Goal: Task Accomplishment & Management: Use online tool/utility

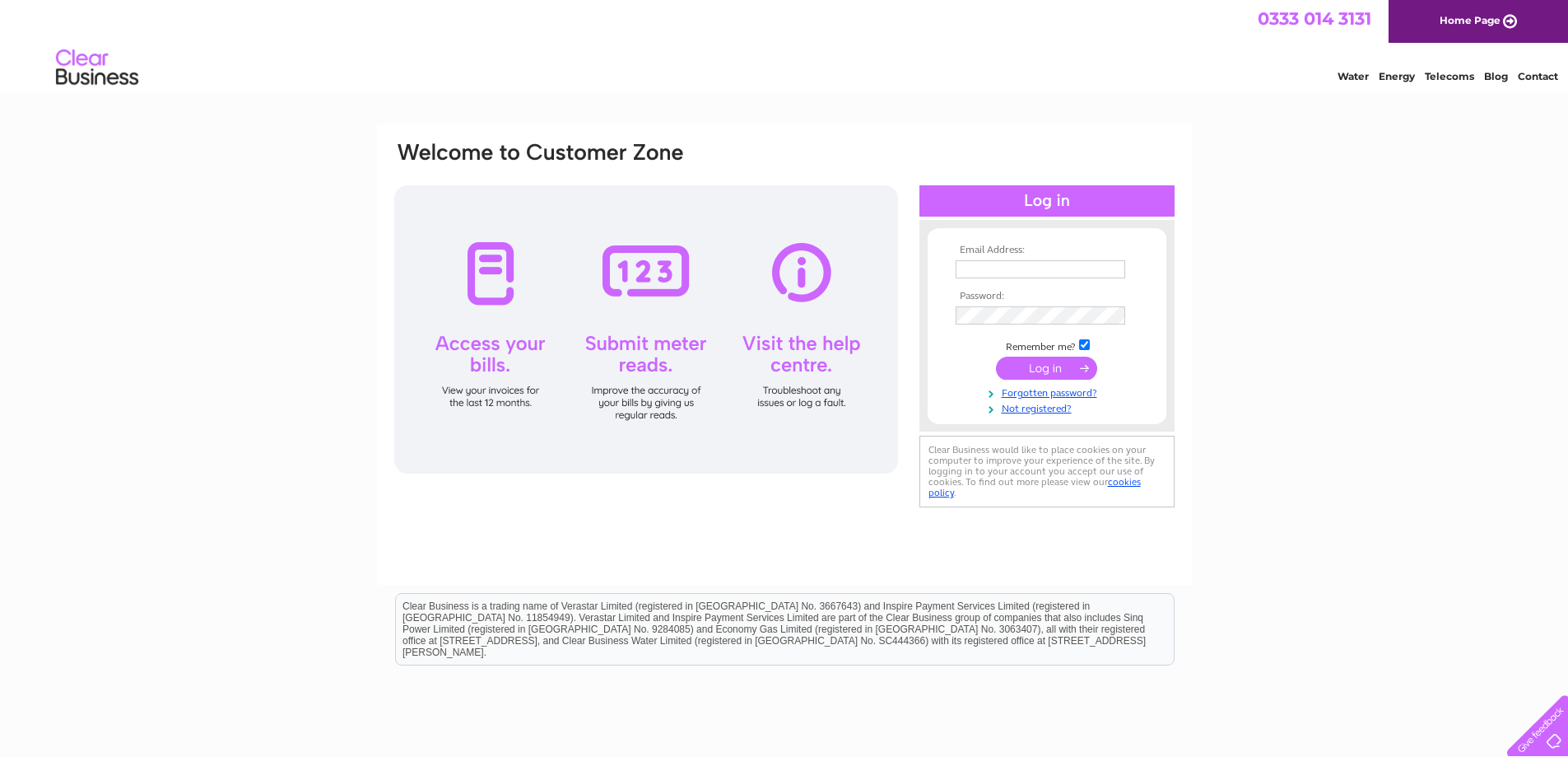
type input "stay@braedenehotel.co.uk"
click at [1041, 364] on input "submit" at bounding box center [1046, 368] width 101 height 23
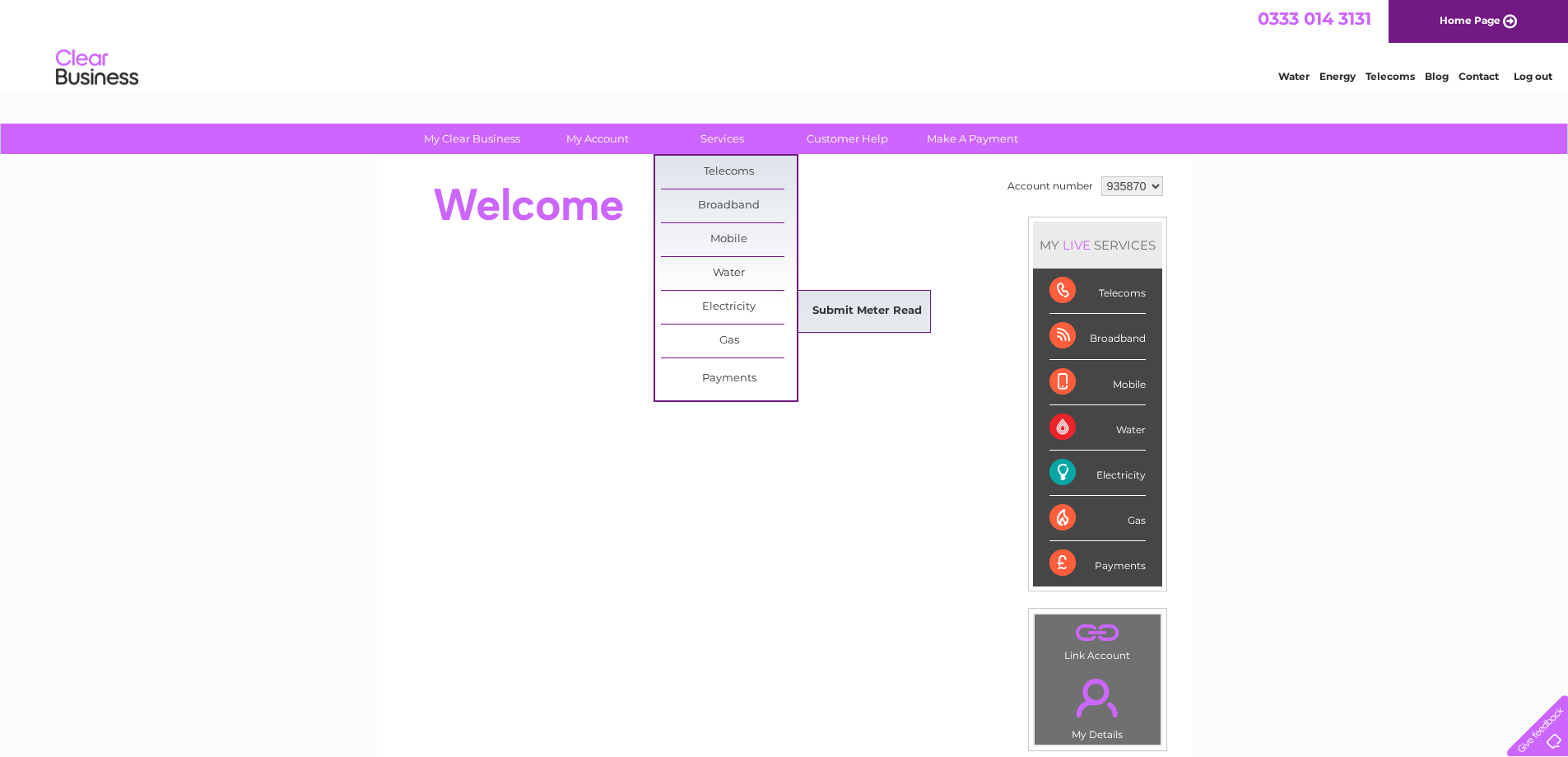
click at [851, 309] on link "Submit Meter Read" at bounding box center [867, 311] width 136 height 33
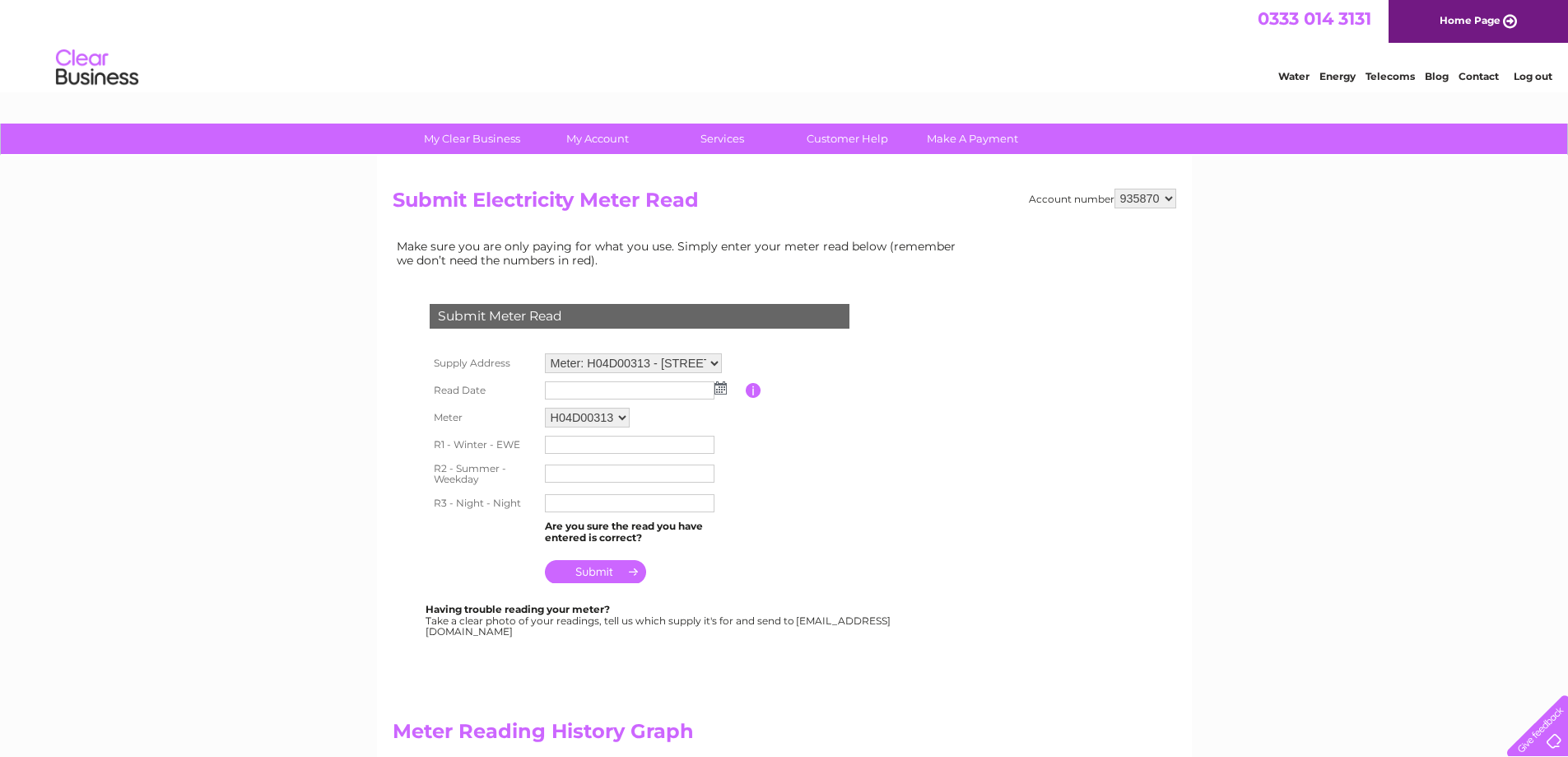
click at [721, 390] on img at bounding box center [720, 388] width 12 height 13
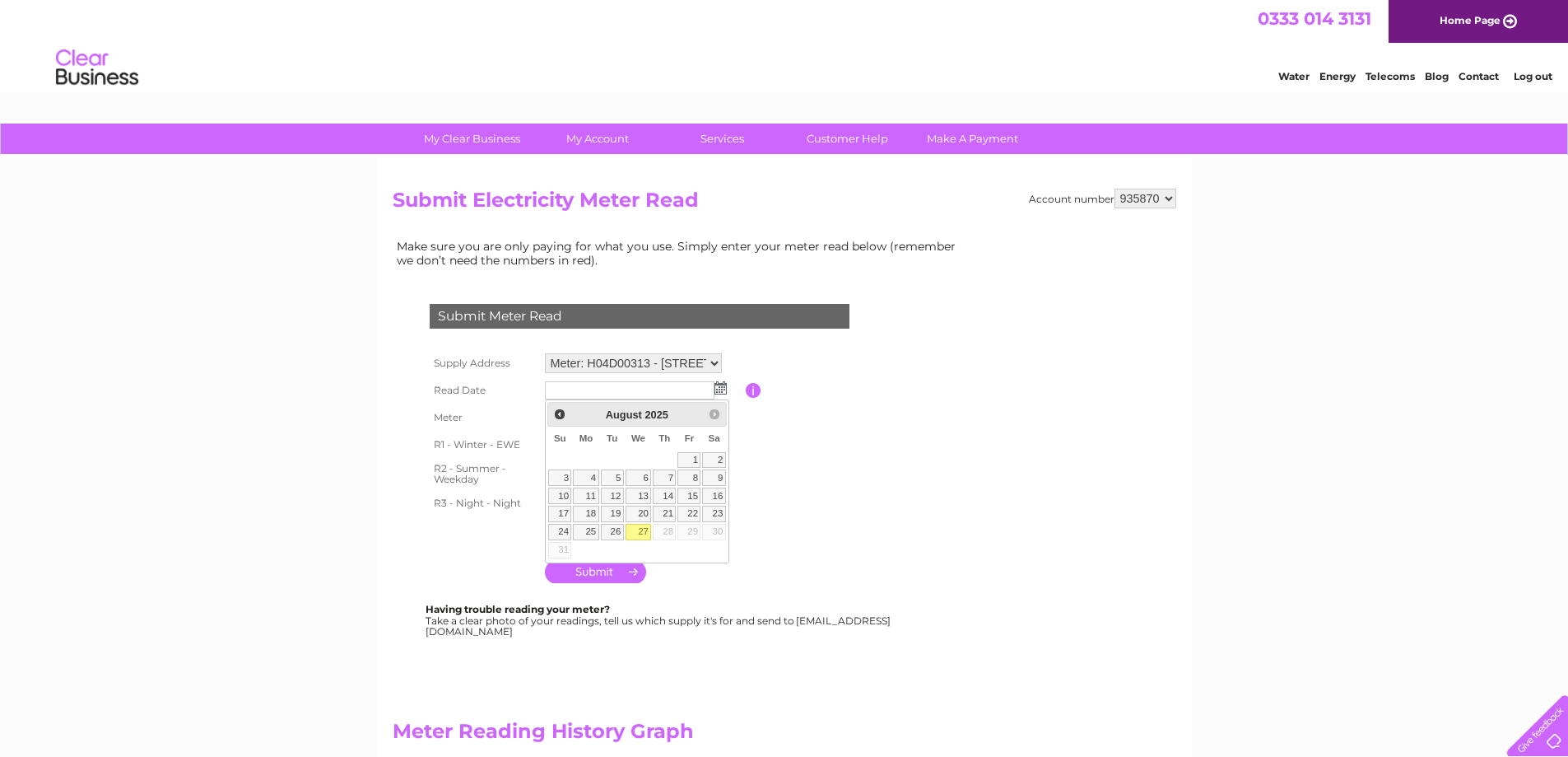
click at [644, 526] on link "27" at bounding box center [639, 531] width 27 height 16
type input "2025/08/27"
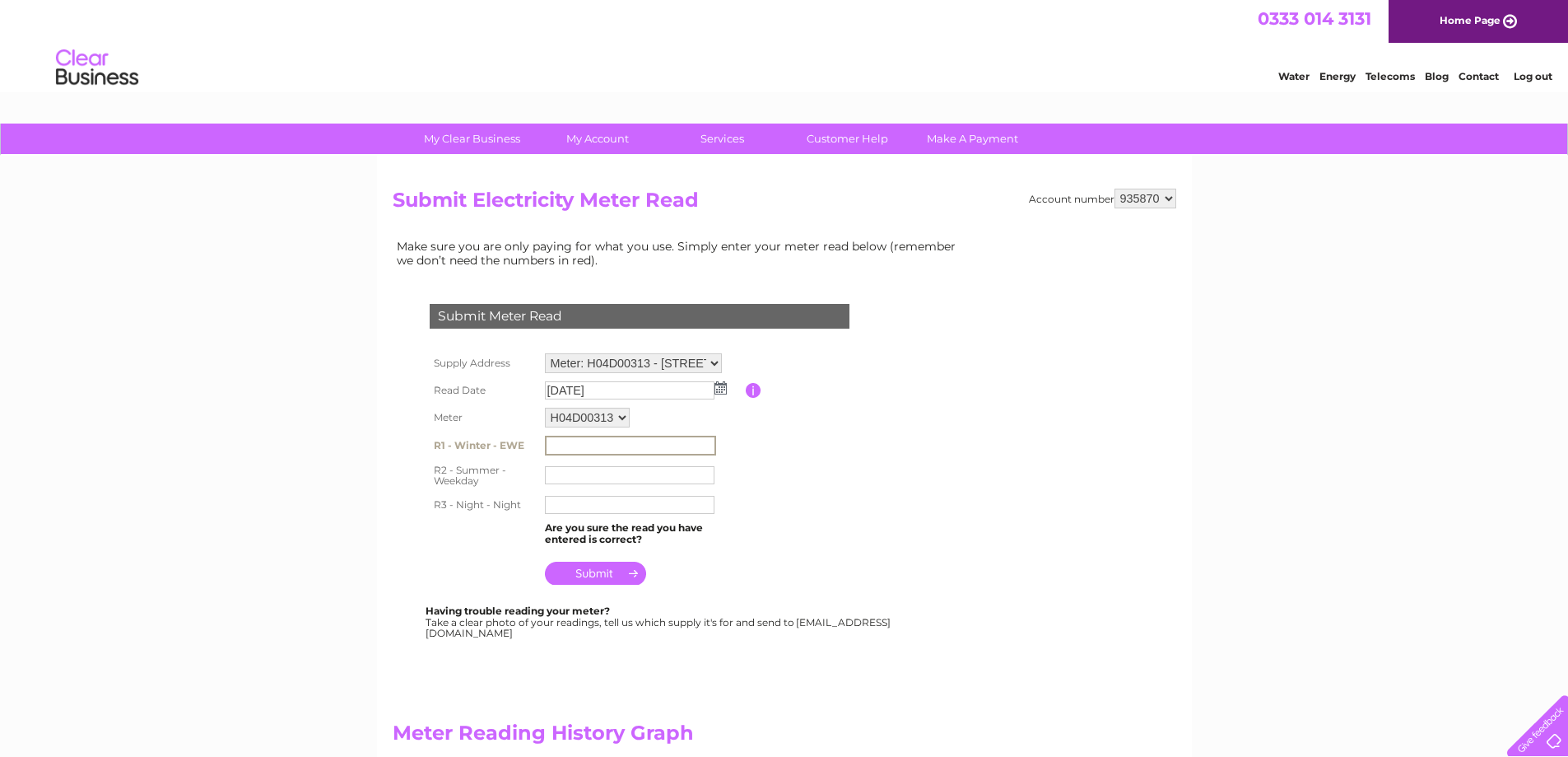
click at [579, 439] on input "text" at bounding box center [631, 445] width 172 height 20
type input "55196"
click at [589, 477] on input "text" at bounding box center [630, 474] width 170 height 18
type input "80852"
click at [585, 506] on input "text" at bounding box center [631, 504] width 172 height 20
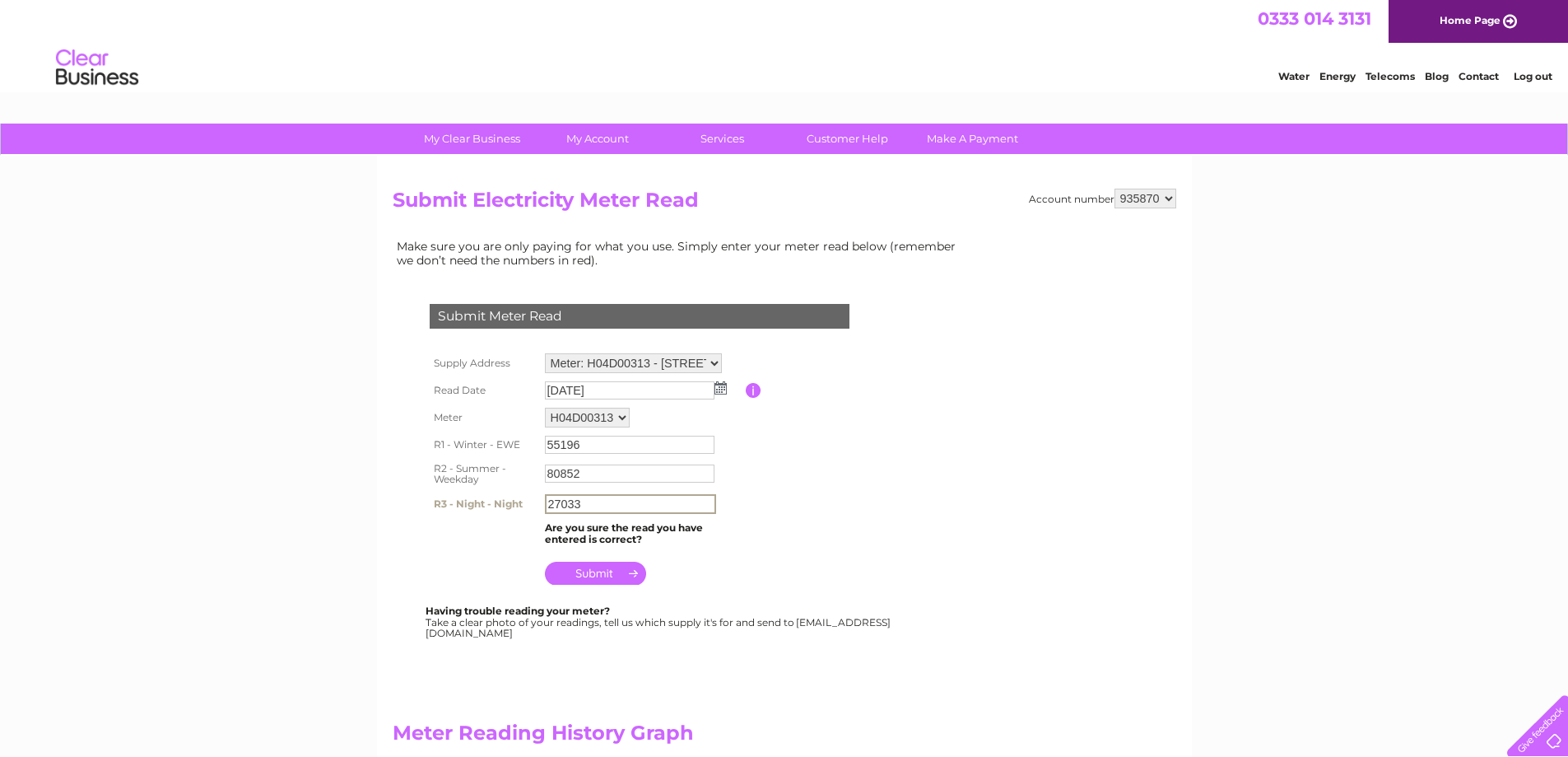
type input "27033"
click at [594, 566] on input "submit" at bounding box center [596, 571] width 101 height 23
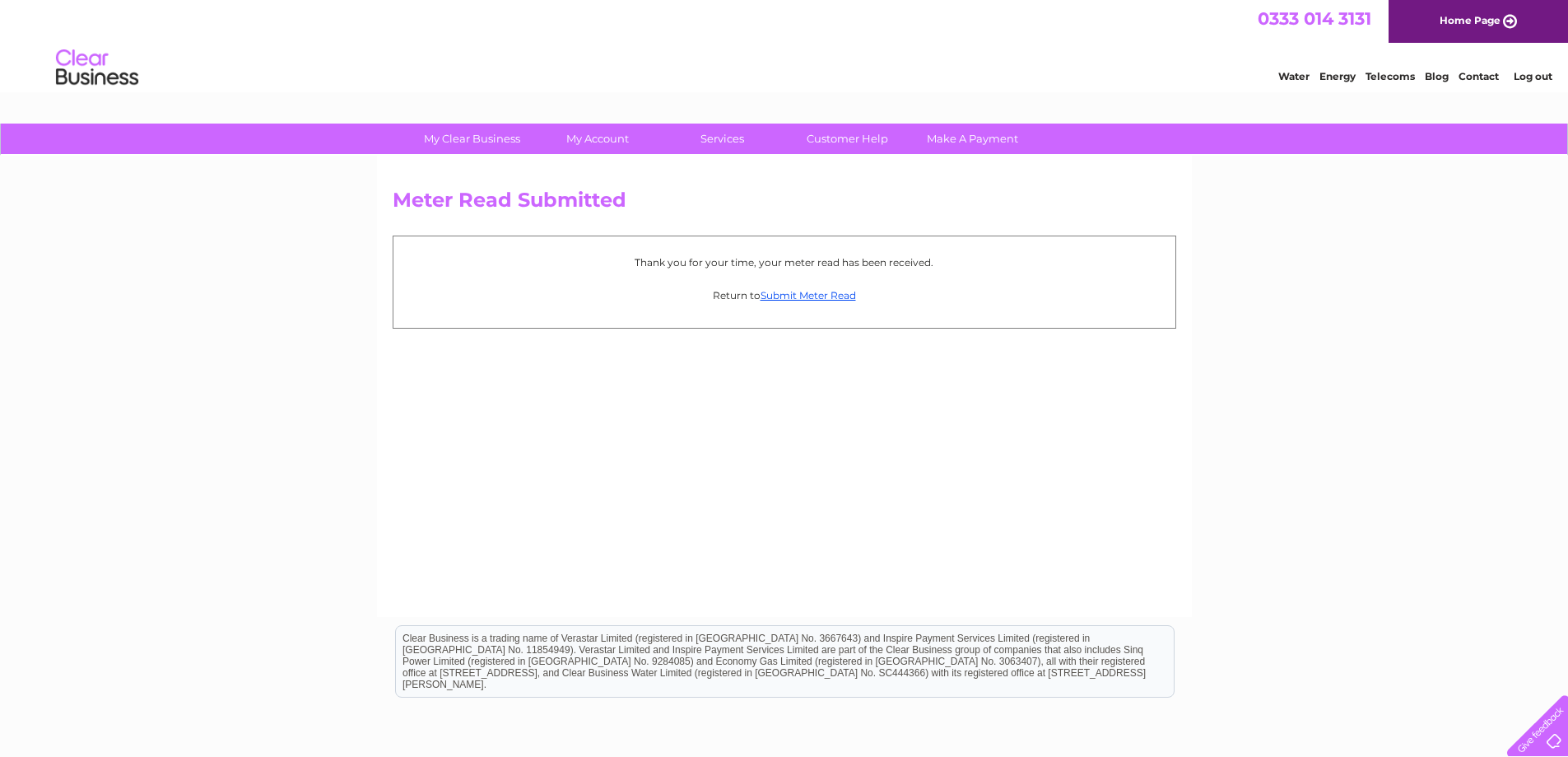
click at [1537, 75] on link "Log out" at bounding box center [1533, 76] width 39 height 12
